Goal: Task Accomplishment & Management: Manage account settings

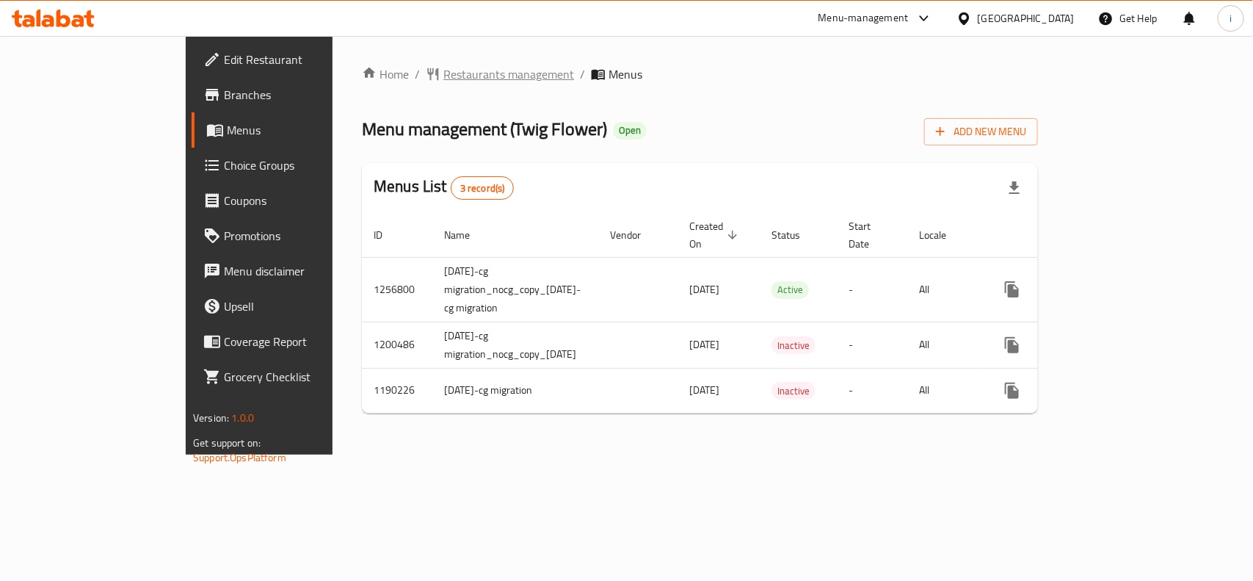
click at [443, 74] on span "Restaurants management" at bounding box center [508, 74] width 131 height 18
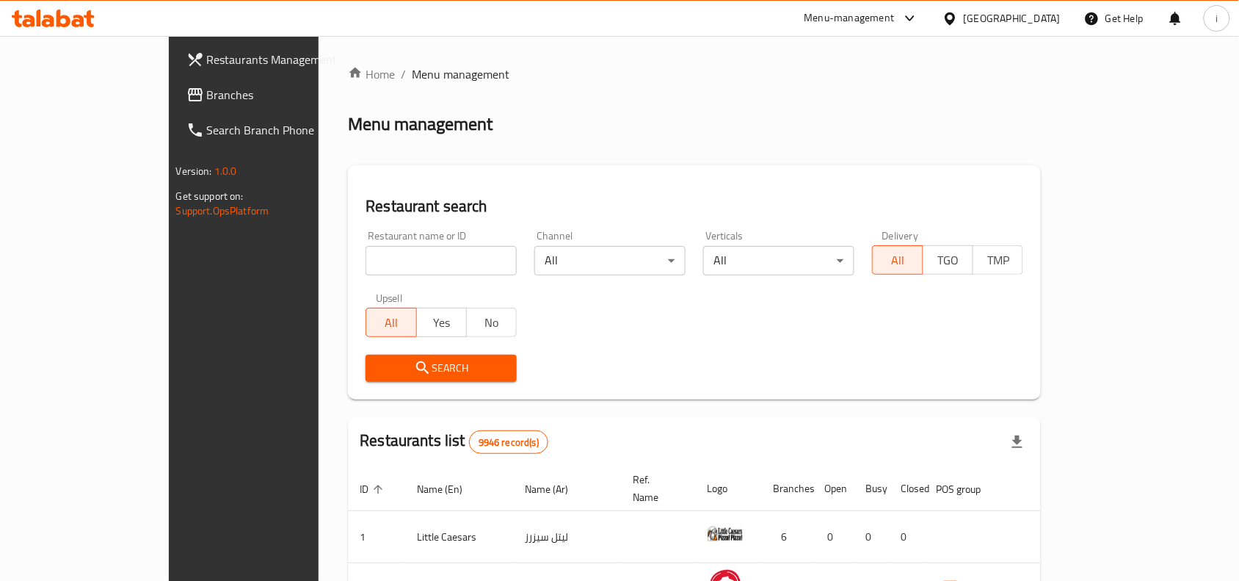
click at [393, 261] on input "search" at bounding box center [441, 260] width 151 height 29
paste input "602784"
type input "602784"
click at [404, 372] on span "Search" at bounding box center [441, 368] width 128 height 18
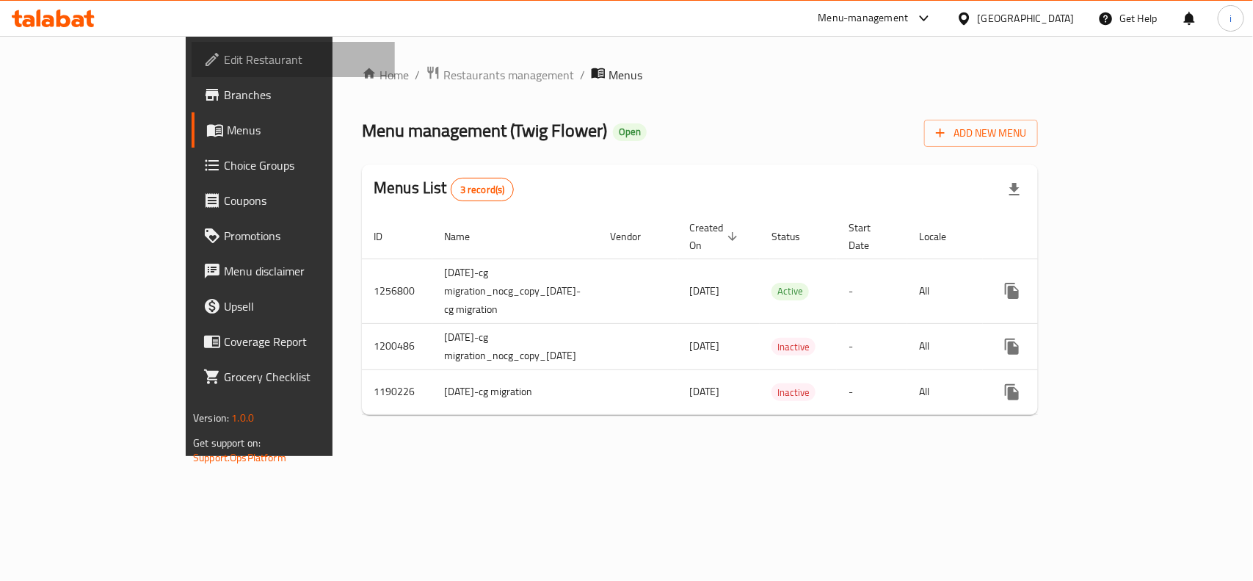
click at [224, 64] on span "Edit Restaurant" at bounding box center [303, 60] width 159 height 18
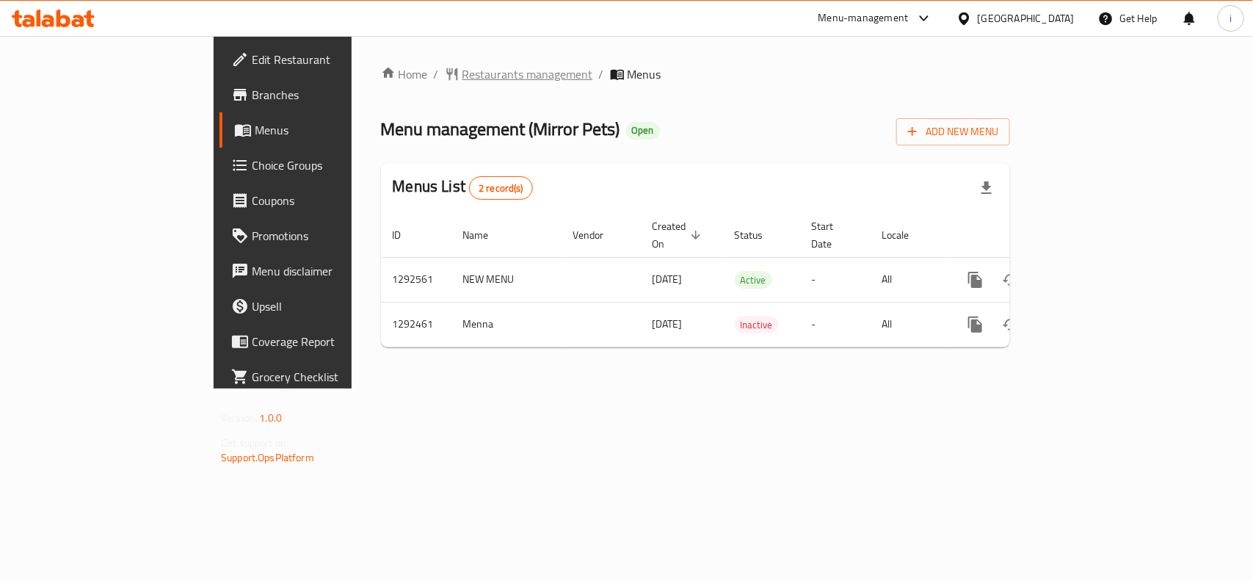
click at [462, 70] on span "Restaurants management" at bounding box center [527, 74] width 131 height 18
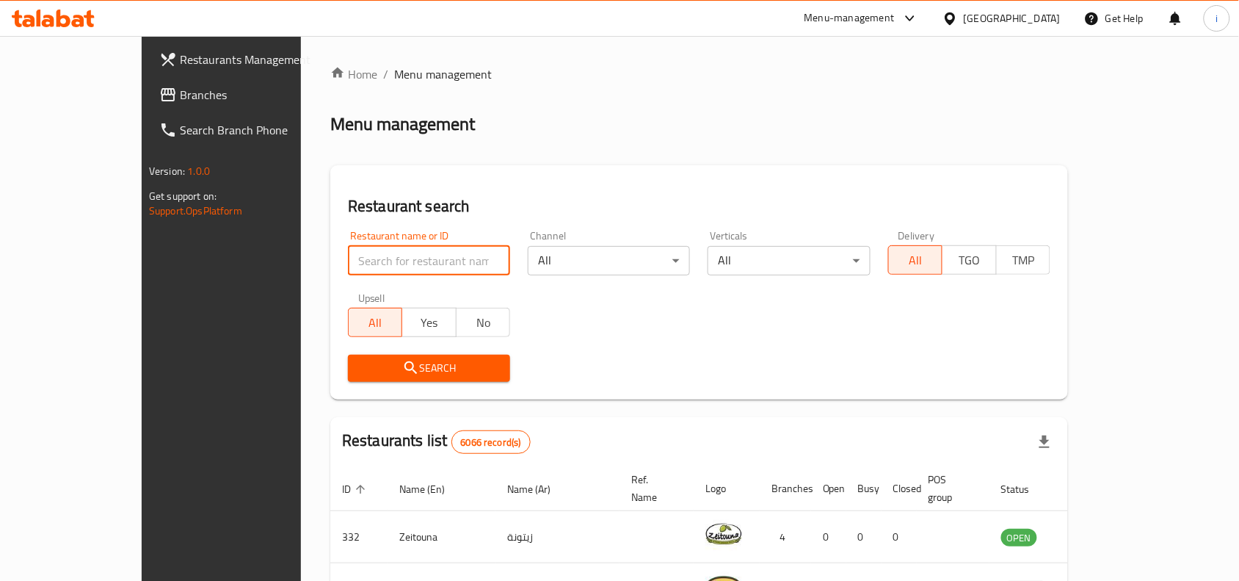
click at [348, 261] on input "search" at bounding box center [429, 260] width 162 height 29
paste input "699002"
type input "699002"
click at [360, 368] on span "Search" at bounding box center [429, 368] width 139 height 18
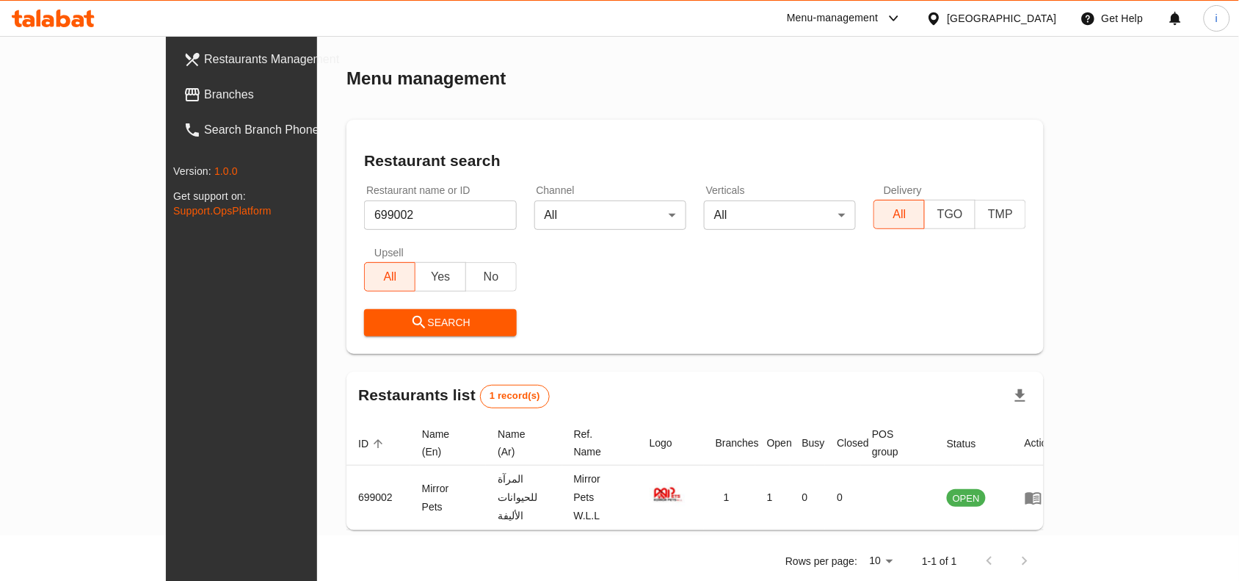
scroll to position [45, 0]
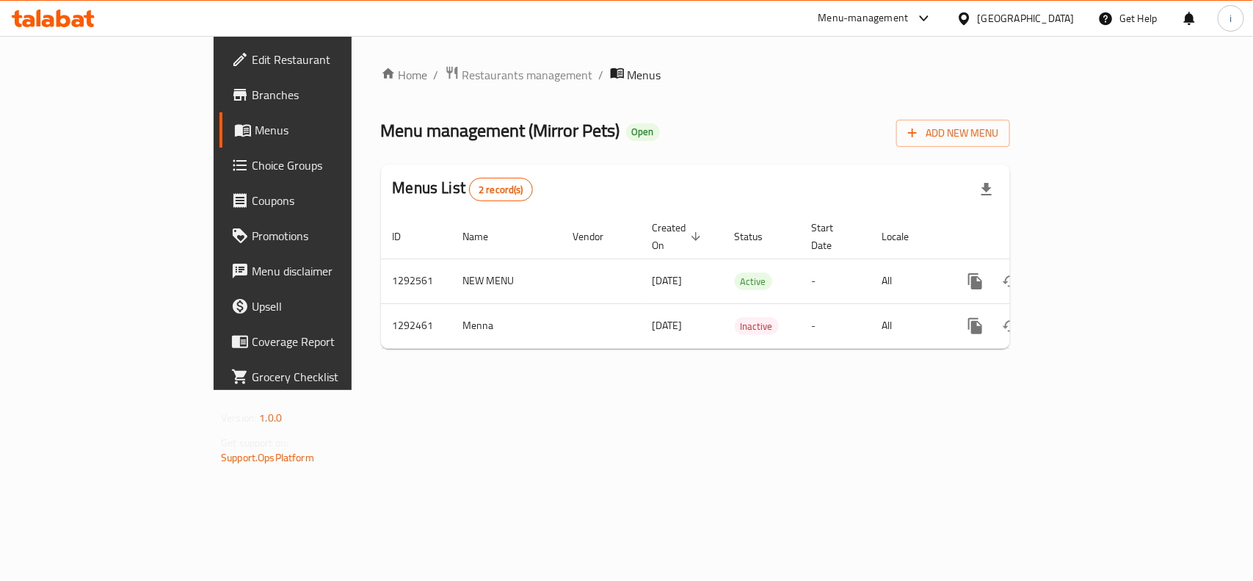
click at [252, 65] on span "Edit Restaurant" at bounding box center [331, 60] width 159 height 18
